Goal: Transaction & Acquisition: Purchase product/service

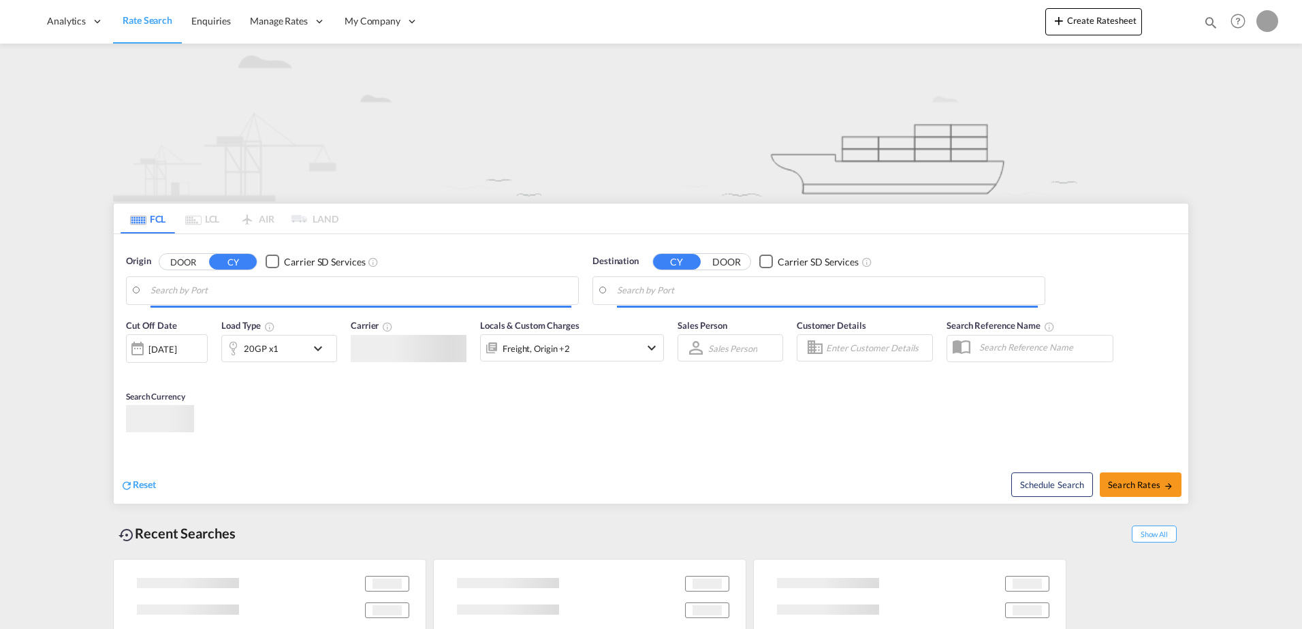
type input "[GEOGRAPHIC_DATA], [GEOGRAPHIC_DATA]"
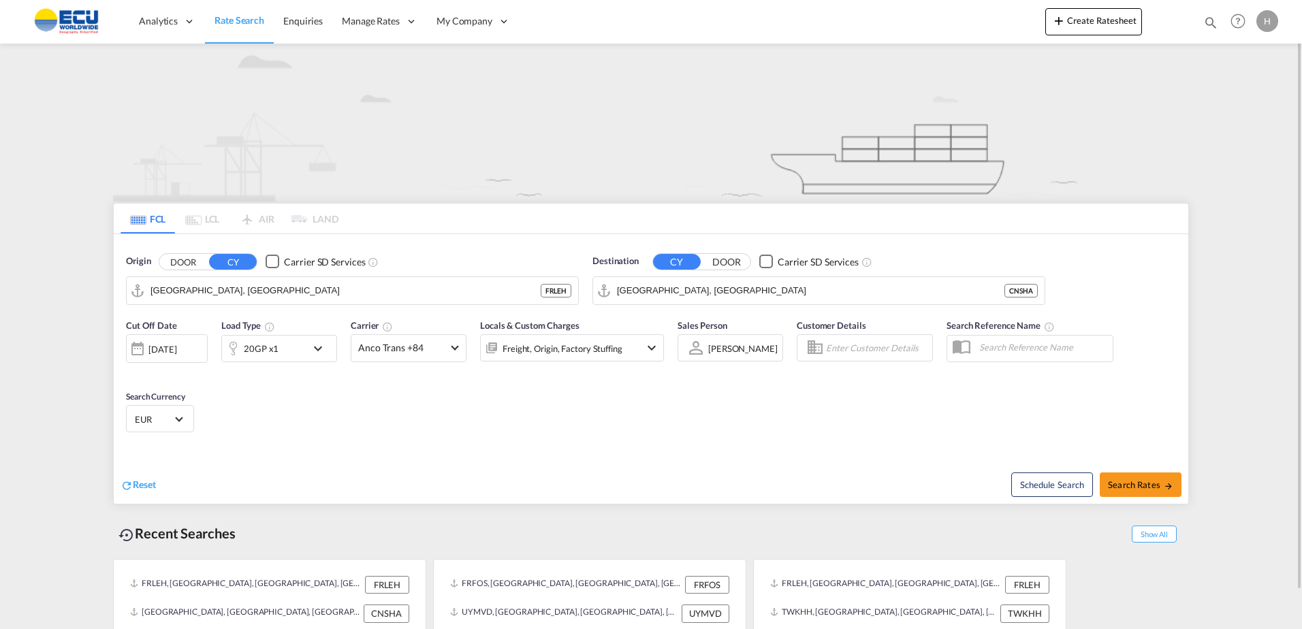
click at [652, 352] on md-icon "icon-chevron-down" at bounding box center [651, 348] width 16 height 16
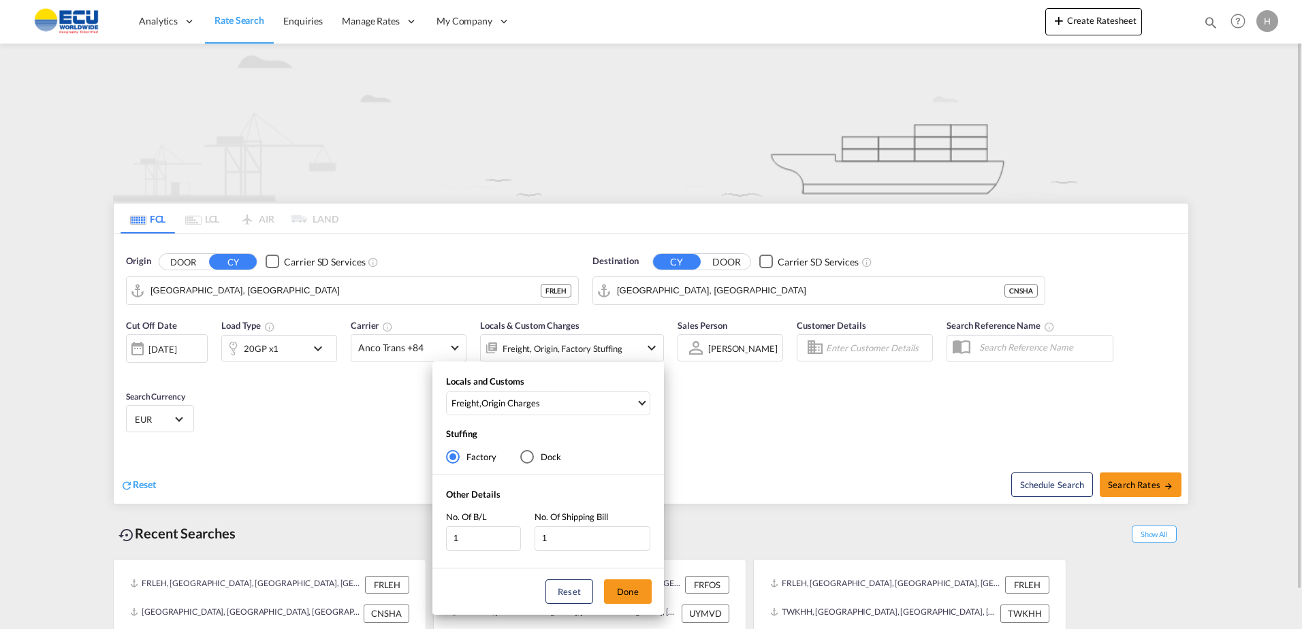
click at [652, 352] on div "Locals and Customs Freight , Origin Charges Clear All Select All Freight Origin…" at bounding box center [651, 314] width 1302 height 629
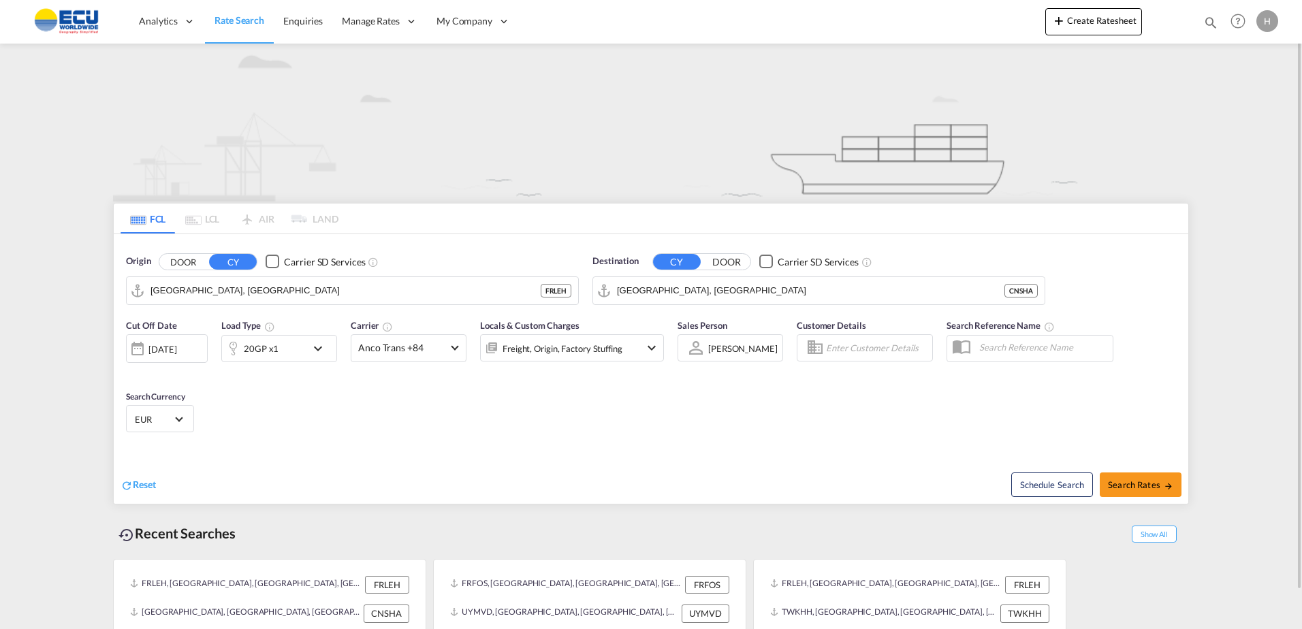
click at [325, 350] on md-icon "icon-chevron-down" at bounding box center [321, 348] width 23 height 16
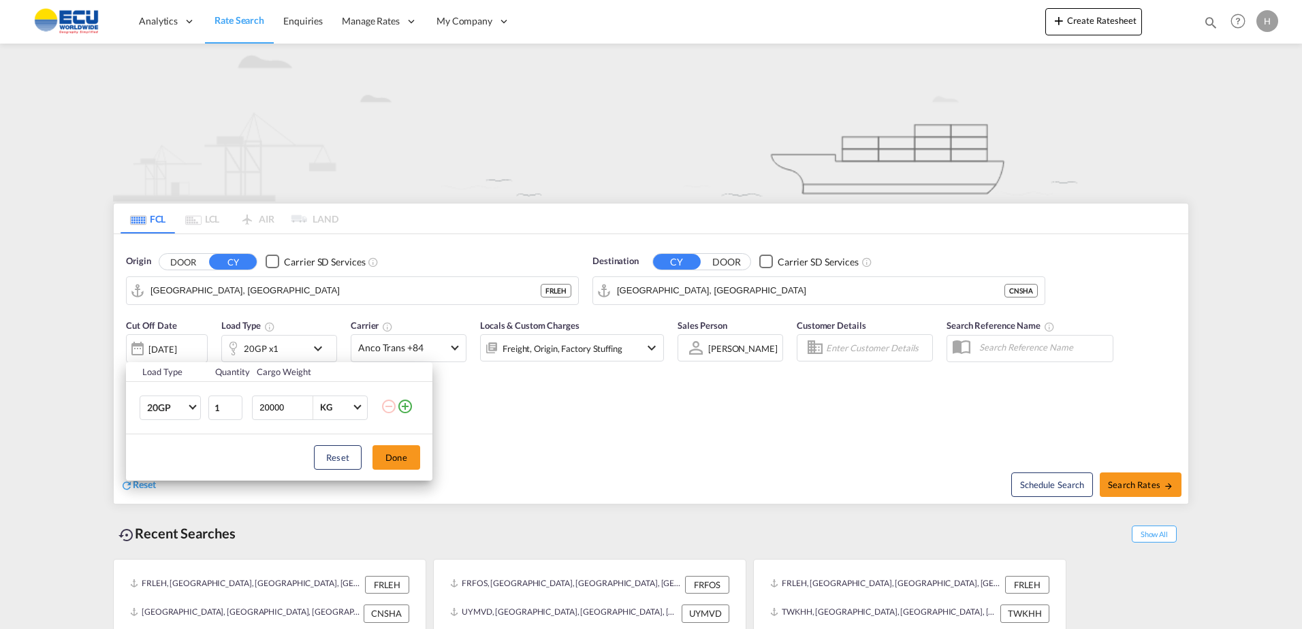
click at [535, 420] on div "Load Type Quantity Cargo Weight 20GP 20GP 40GP 40HC 45HC 20RE 40RE 40HR 20OT 40…" at bounding box center [651, 314] width 1302 height 629
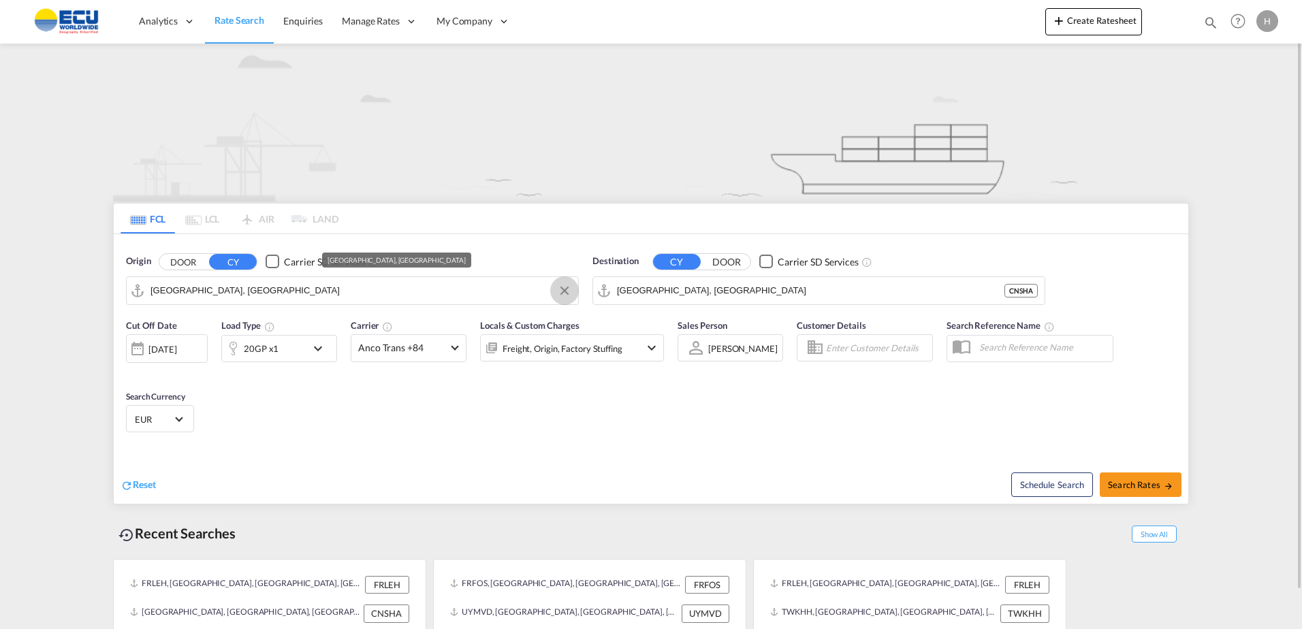
click at [564, 291] on button "Clear Input" at bounding box center [564, 291] width 20 height 20
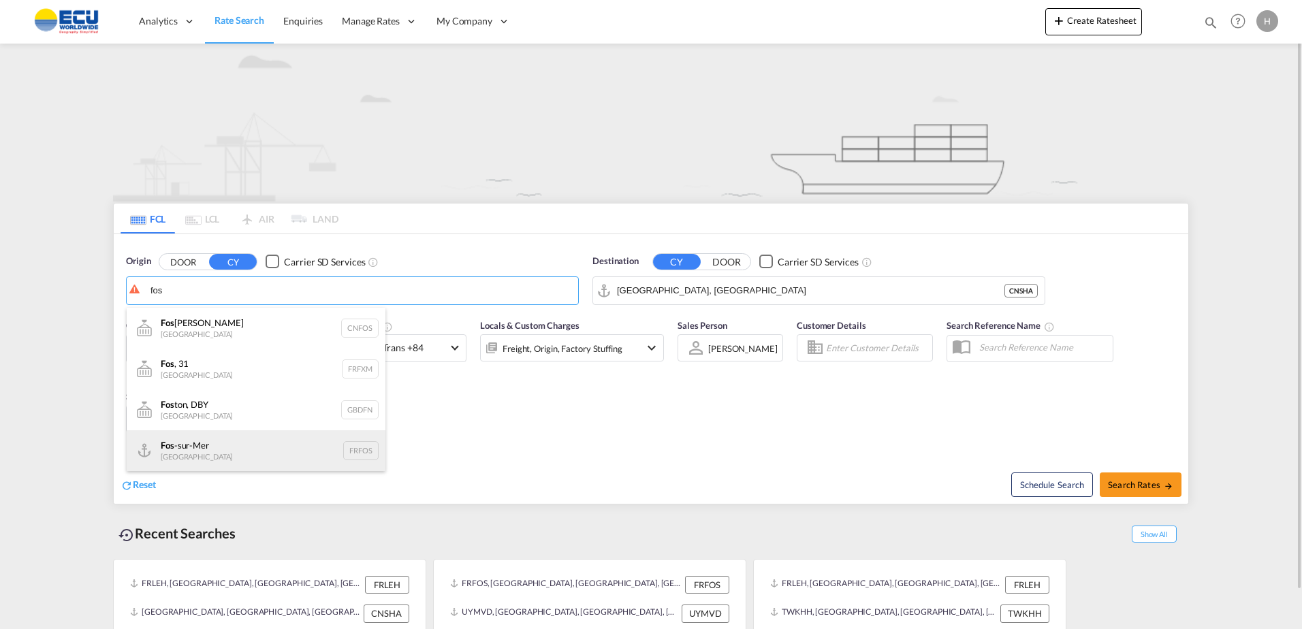
click at [206, 460] on div "Fos -sur-Mer [GEOGRAPHIC_DATA] FRFOS" at bounding box center [256, 450] width 259 height 41
type input "Fos-[GEOGRAPHIC_DATA], [GEOGRAPHIC_DATA]"
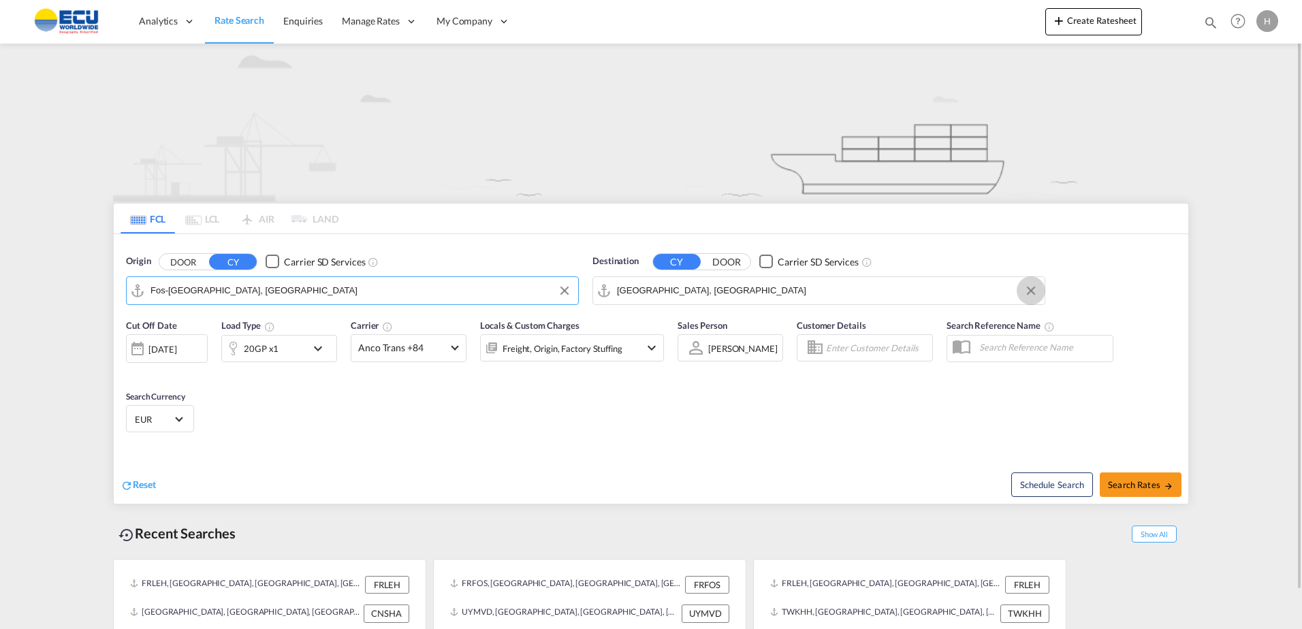
click at [1034, 291] on button "Clear Input" at bounding box center [1031, 291] width 20 height 20
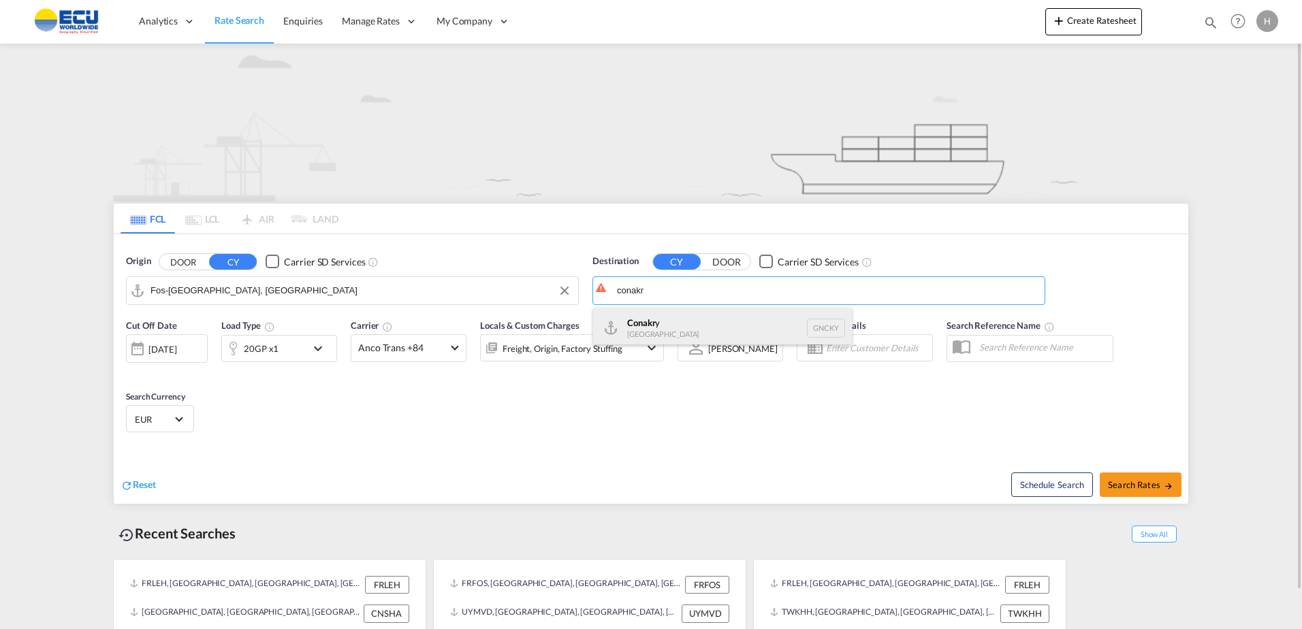
click at [633, 317] on div "Conakr y [GEOGRAPHIC_DATA] GNCKY" at bounding box center [722, 328] width 259 height 41
type input "Conakry, GNCKY"
click at [315, 349] on md-icon "icon-chevron-down" at bounding box center [321, 348] width 23 height 16
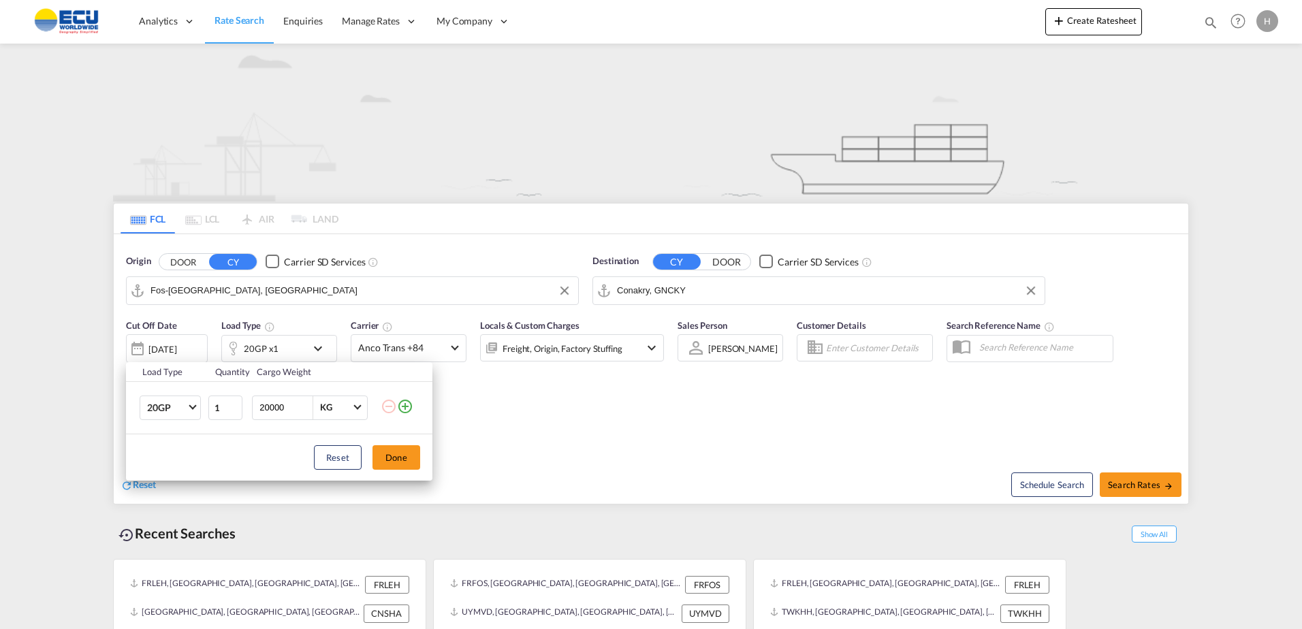
click at [402, 401] on md-icon "icon-plus-circle-outline" at bounding box center [405, 406] width 16 height 16
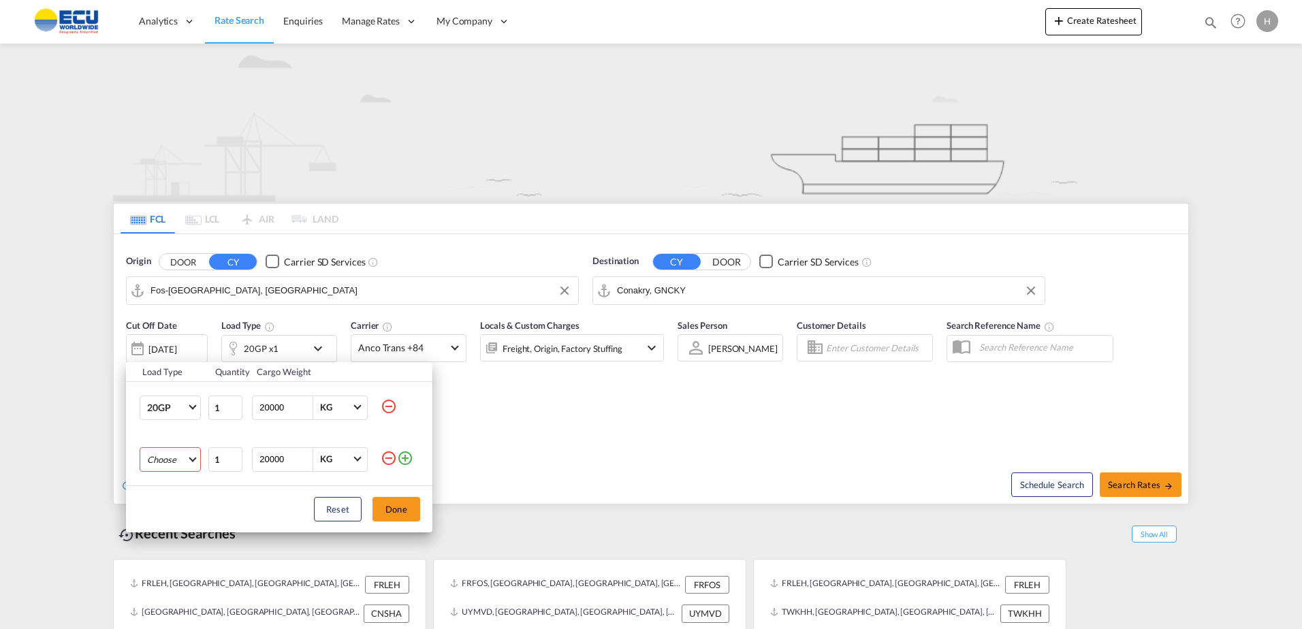
click at [199, 454] on md-select "Choose 20GP 40GP 40HC 45HC 20RE 40RE 40HR 20OT 40OT 20FR 40FR 40NR 20NR 45S 20T…" at bounding box center [170, 459] width 61 height 25
click at [172, 519] on md-option "40HC" at bounding box center [182, 525] width 93 height 33
click at [396, 507] on button "Done" at bounding box center [396, 509] width 48 height 25
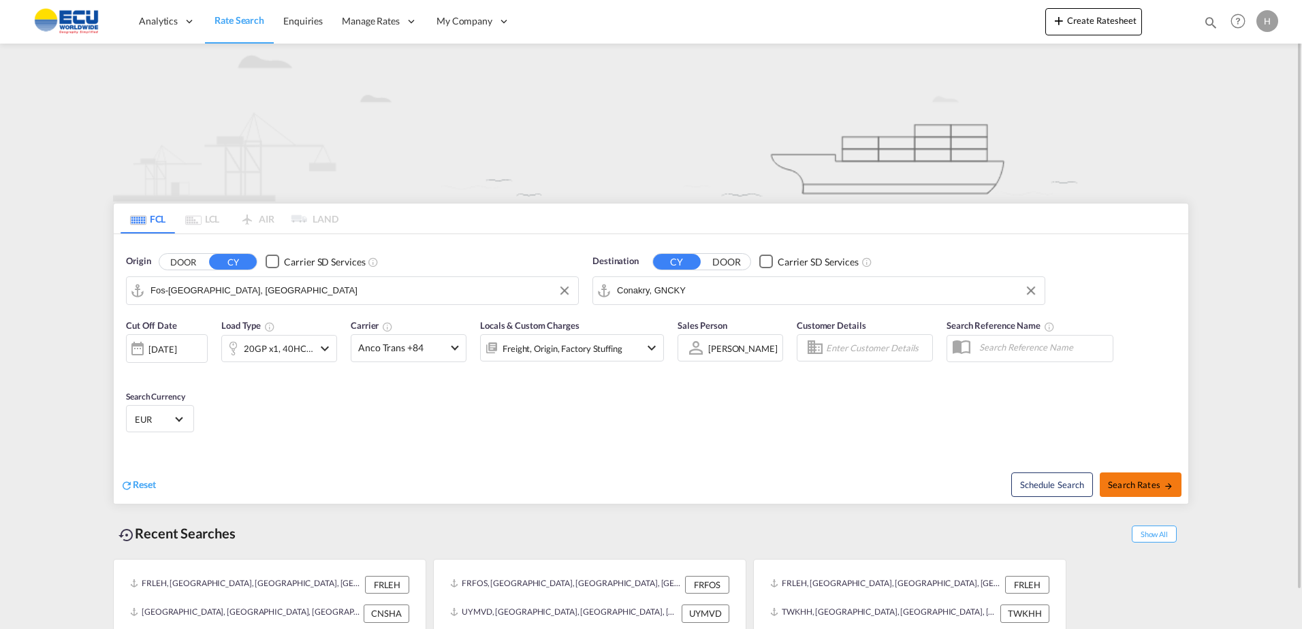
click at [1165, 483] on md-icon "icon-arrow-right" at bounding box center [1169, 486] width 10 height 10
type input "FRFOS to GNCKY / [DATE]"
